Goal: Information Seeking & Learning: Find specific fact

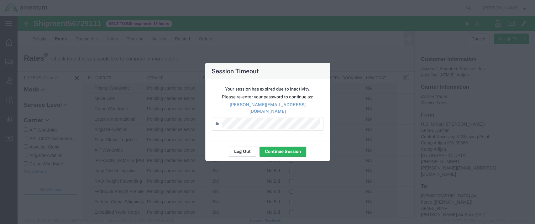
click at [241, 147] on button "Log Out" at bounding box center [242, 152] width 27 height 10
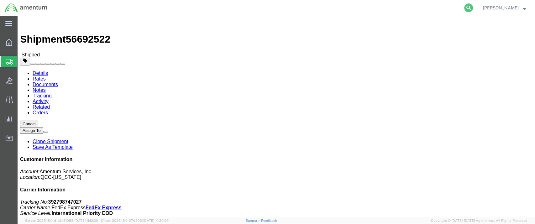
click at [473, 8] on icon at bounding box center [468, 7] width 9 height 9
click at [305, 8] on input "search" at bounding box center [369, 7] width 191 height 15
paste input "ARI-25247-0070"
type input "ARI-25247-0070"
click at [473, 7] on icon at bounding box center [468, 7] width 9 height 9
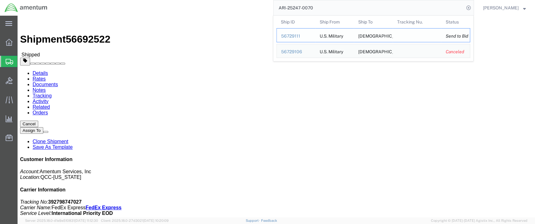
click at [301, 35] on div "56729111" at bounding box center [296, 36] width 30 height 7
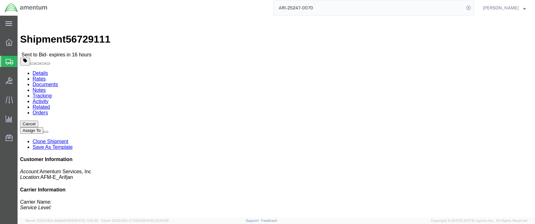
click link "Rates"
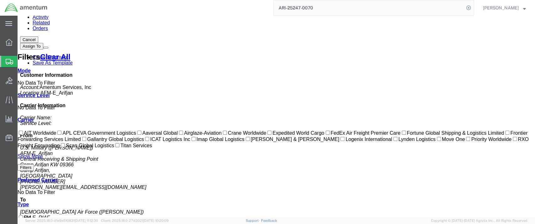
scroll to position [102, 0]
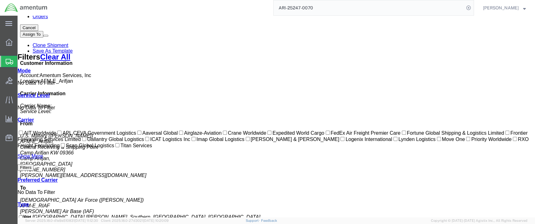
drag, startPoint x: 94, startPoint y: 91, endPoint x: 145, endPoint y: 94, distance: 50.9
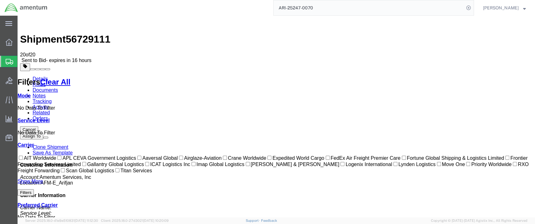
scroll to position [0, 0]
drag, startPoint x: 142, startPoint y: 77, endPoint x: 168, endPoint y: 77, distance: 26.3
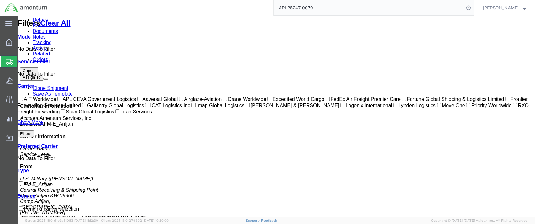
scroll to position [102, 0]
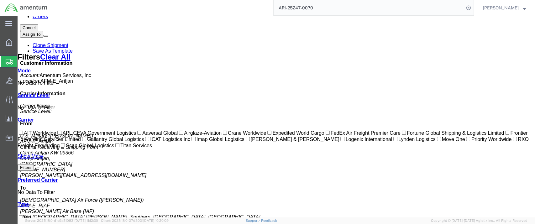
copy td "FedEx Air Freight Premier Care"
drag, startPoint x: 94, startPoint y: 176, endPoint x: 159, endPoint y: 175, distance: 64.9
copy td "APL CEVA Government Logistics"
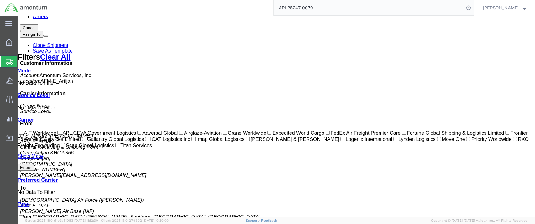
drag, startPoint x: 131, startPoint y: 165, endPoint x: 94, endPoint y: 166, distance: 36.7
copy td "ICAT Logistics Inc"
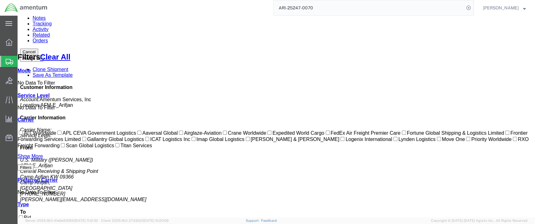
scroll to position [67, 0]
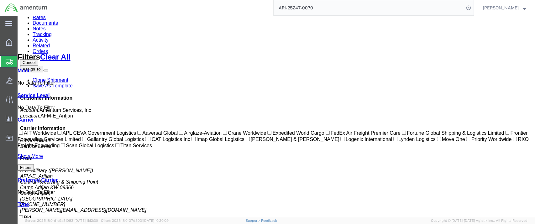
drag, startPoint x: 143, startPoint y: 117, endPoint x: 94, endPoint y: 116, distance: 49.2
copy td "RXO Freight Forwarding"
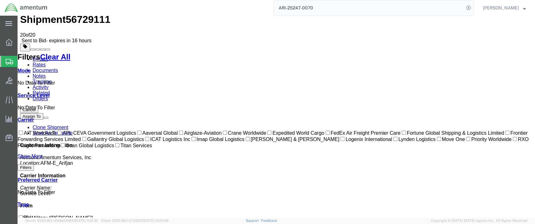
scroll to position [0, 0]
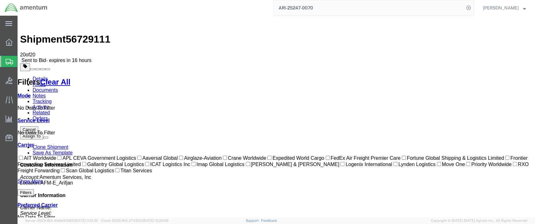
drag, startPoint x: 130, startPoint y: 108, endPoint x: 94, endPoint y: 93, distance: 39.8
drag, startPoint x: 136, startPoint y: 141, endPoint x: 97, endPoint y: 141, distance: 39.5
copy td "Scan Global Logistics"
